Goal: Browse casually: Explore the website without a specific task or goal

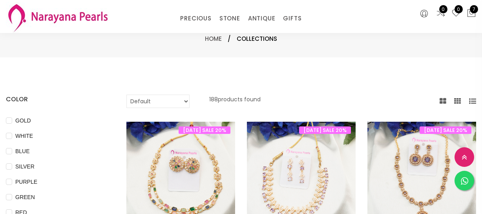
select select "INR"
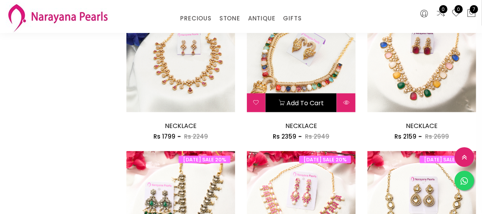
scroll to position [1000, 0]
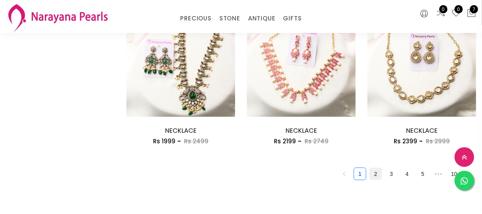
click at [376, 178] on link "2" at bounding box center [376, 174] width 12 height 12
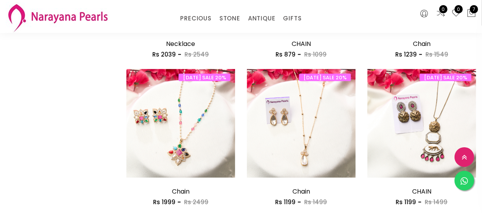
scroll to position [1036, 0]
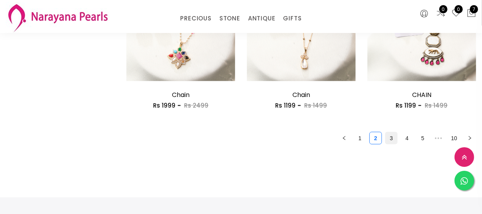
click at [396, 139] on link "3" at bounding box center [392, 138] width 12 height 12
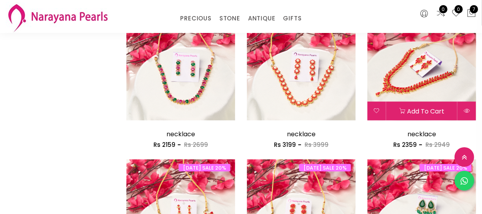
scroll to position [964, 0]
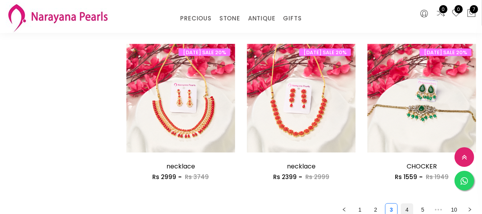
click at [405, 208] on link "4" at bounding box center [408, 210] width 12 height 12
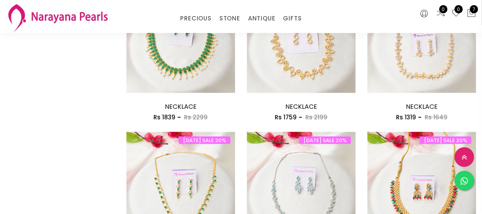
scroll to position [964, 0]
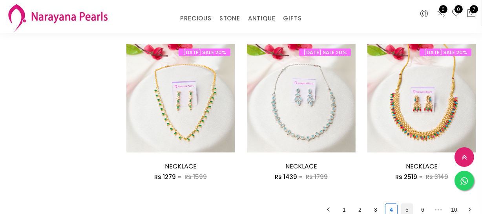
click at [412, 212] on link "5" at bounding box center [408, 210] width 12 height 12
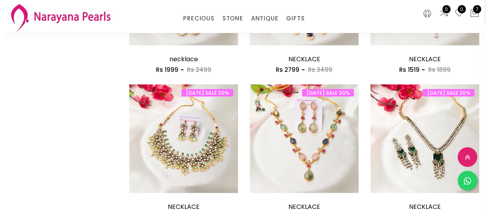
scroll to position [786, 0]
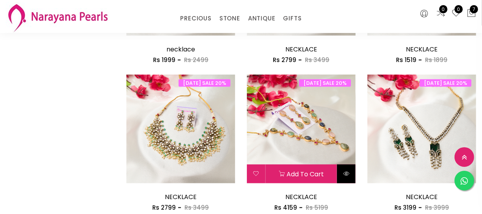
click at [345, 173] on icon at bounding box center [346, 174] width 6 height 6
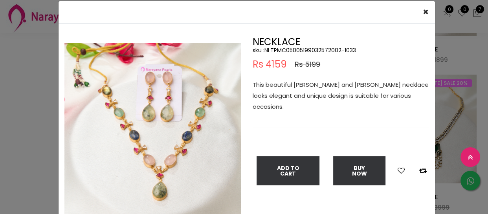
scroll to position [35, 0]
